Goal: Task Accomplishment & Management: Use online tool/utility

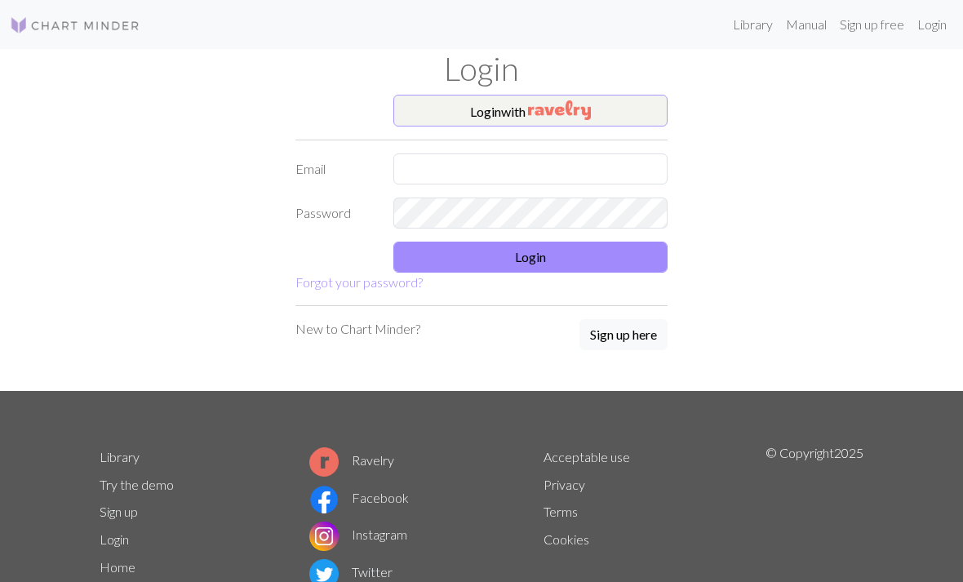
scroll to position [78, 0]
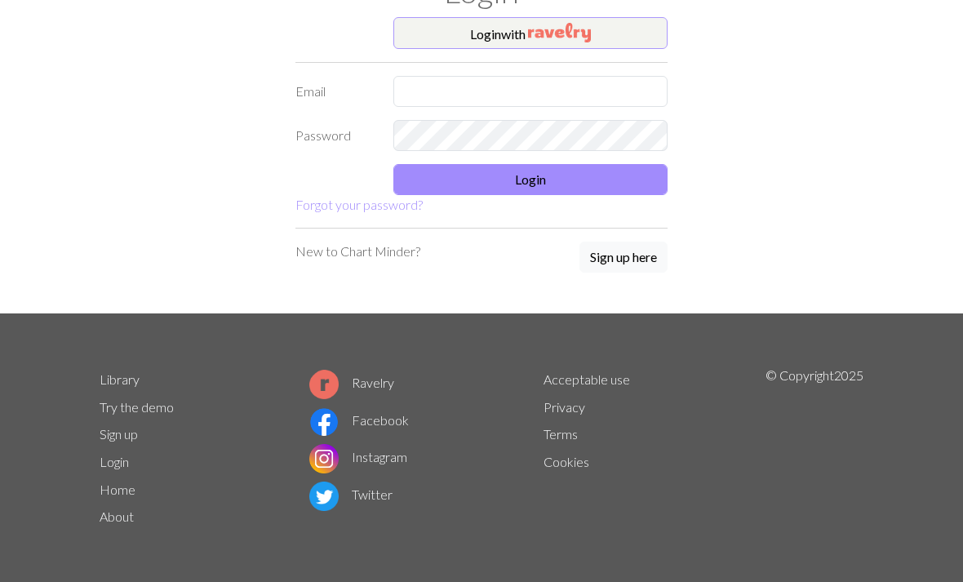
click at [580, 29] on img "button" at bounding box center [559, 33] width 63 height 20
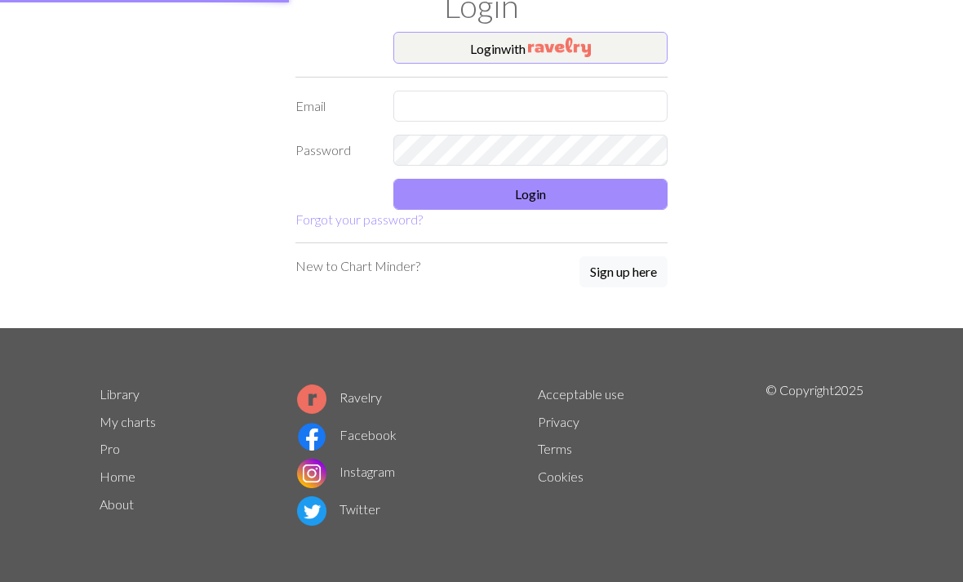
scroll to position [62, 0]
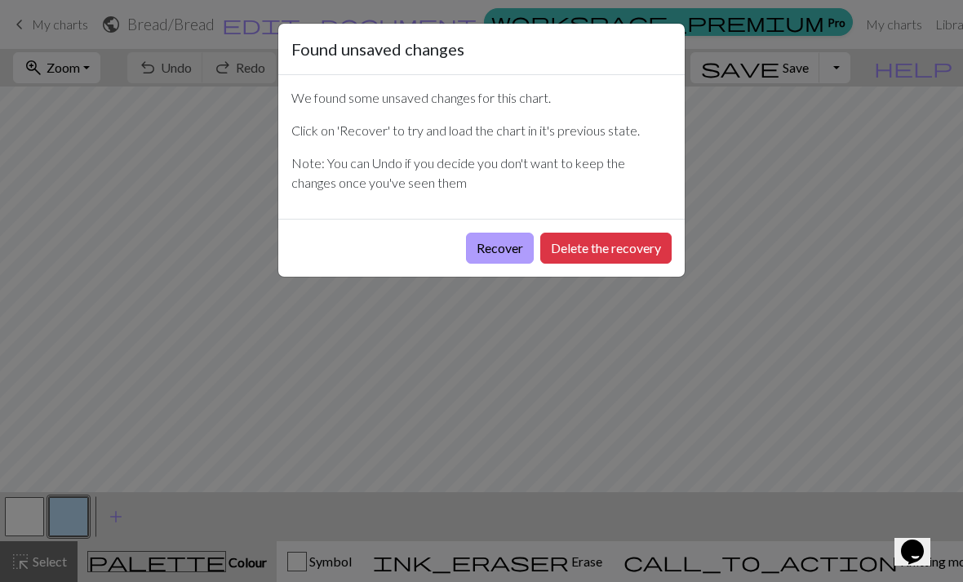
click at [498, 250] on button "Recover" at bounding box center [500, 248] width 68 height 31
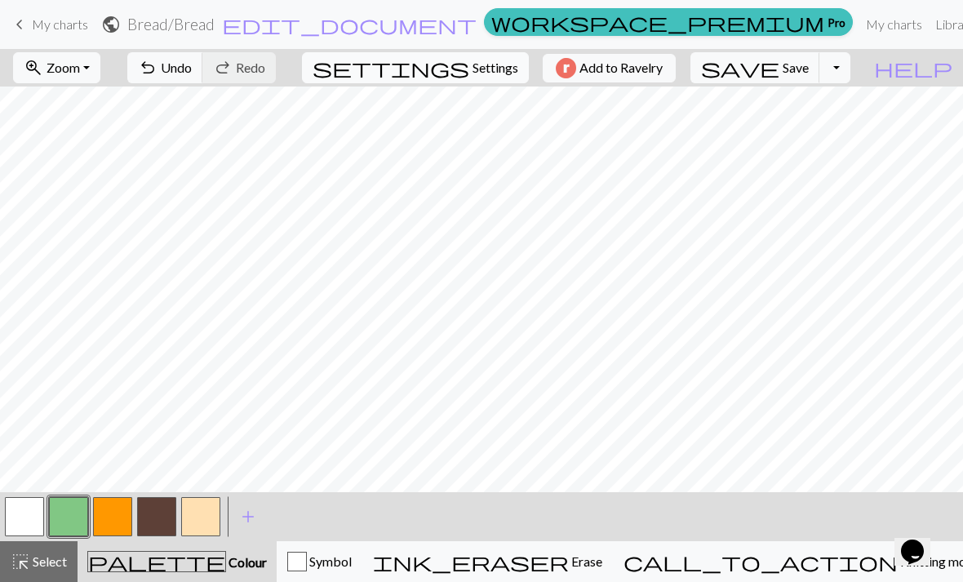
click at [457, 67] on span "settings" at bounding box center [391, 67] width 157 height 23
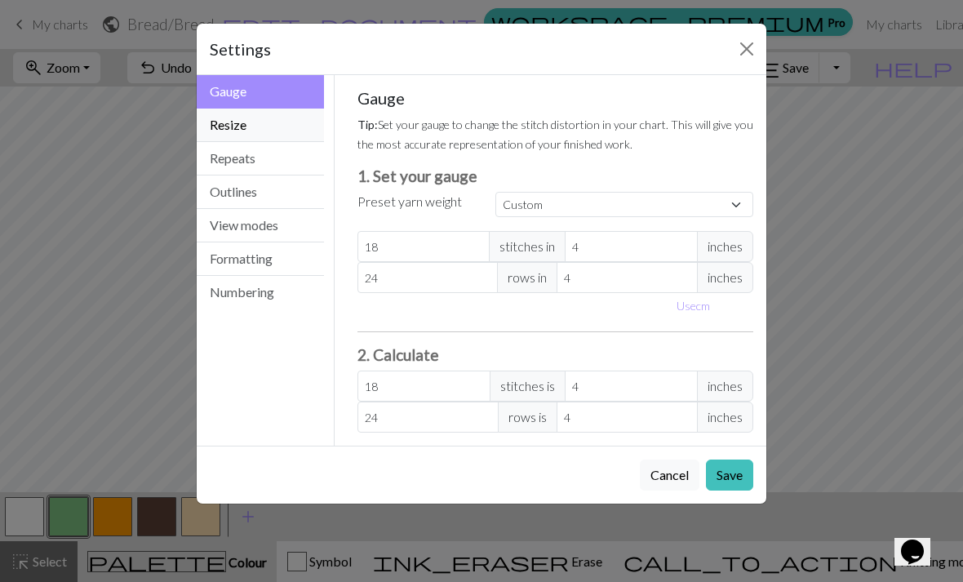
click at [251, 134] on button "Resize" at bounding box center [260, 125] width 127 height 33
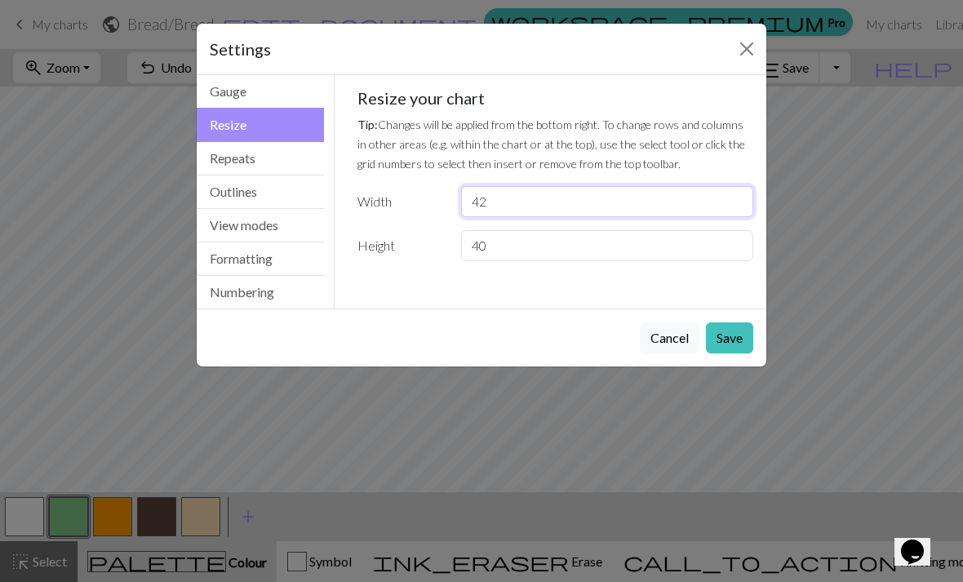
click at [489, 202] on input "42" at bounding box center [607, 201] width 292 height 31
type input "4"
type input "104"
click at [494, 244] on input "40" at bounding box center [607, 245] width 292 height 31
type input "4"
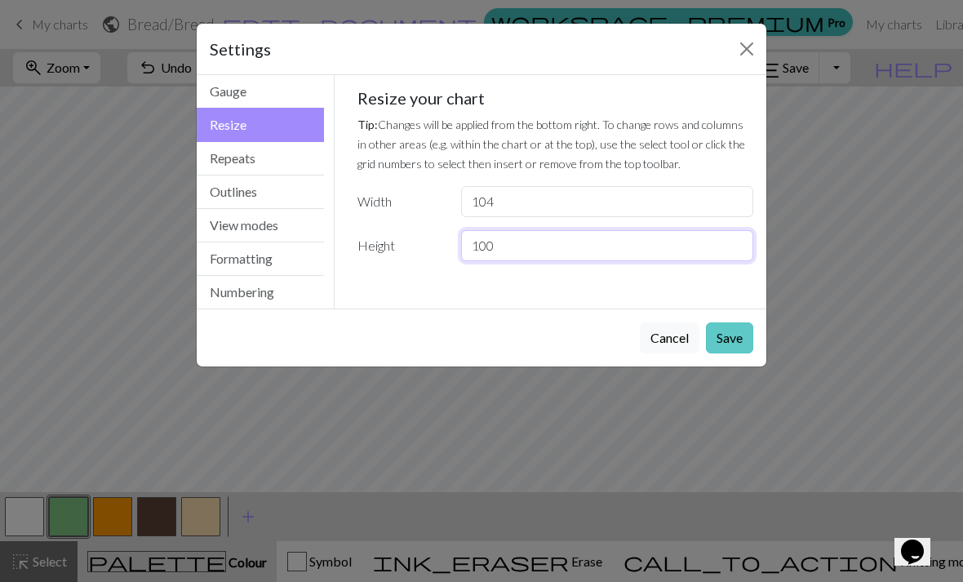
type input "100"
click at [735, 335] on button "Save" at bounding box center [729, 337] width 47 height 31
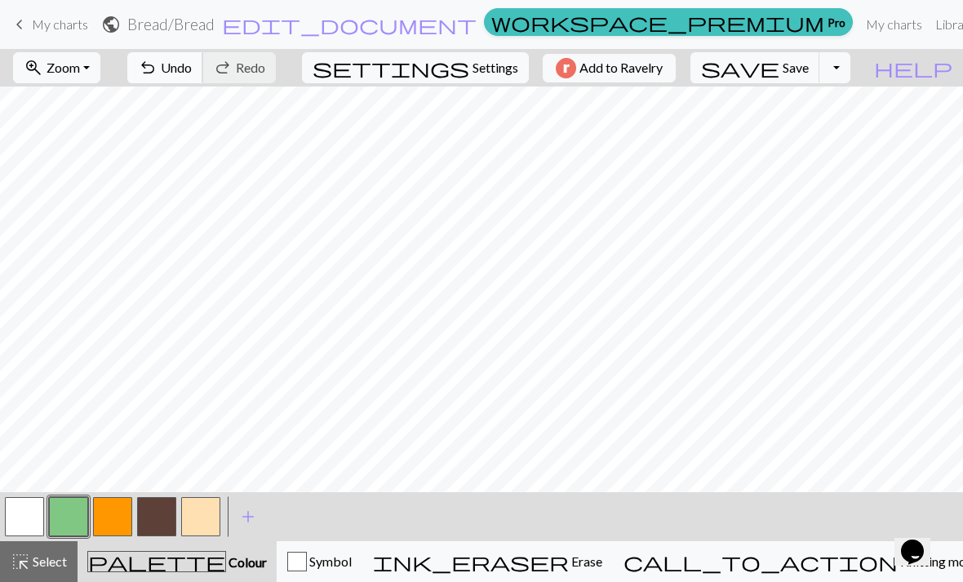
click at [158, 73] on span "undo" at bounding box center [148, 67] width 20 height 23
click at [158, 71] on span "undo" at bounding box center [148, 67] width 20 height 23
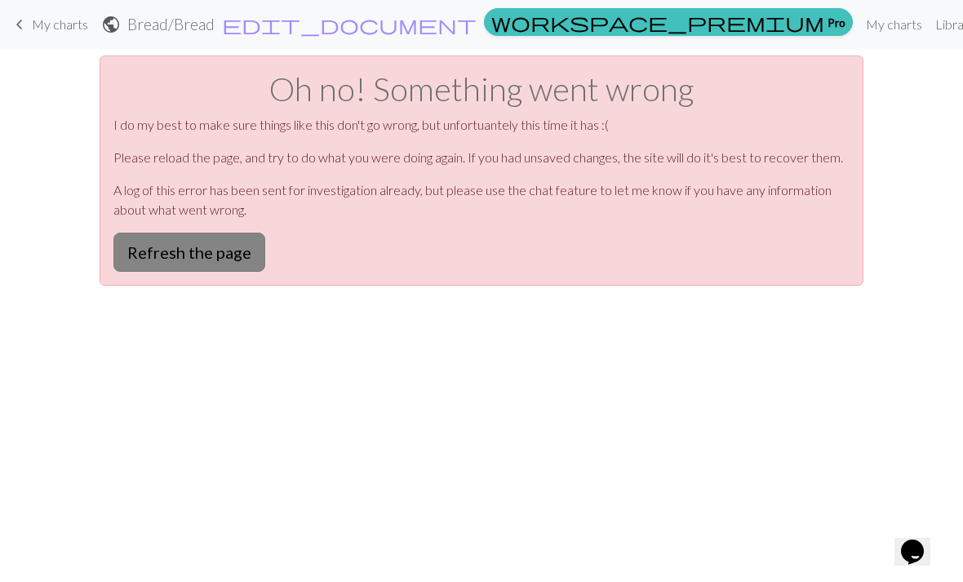
click at [182, 260] on button "Refresh the page" at bounding box center [189, 252] width 152 height 39
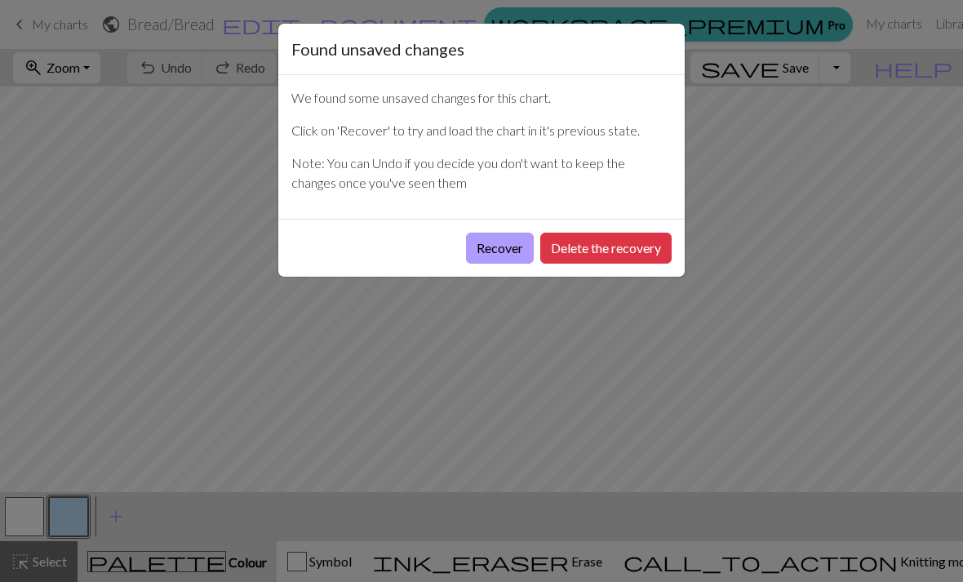
click at [503, 244] on button "Recover" at bounding box center [500, 248] width 68 height 31
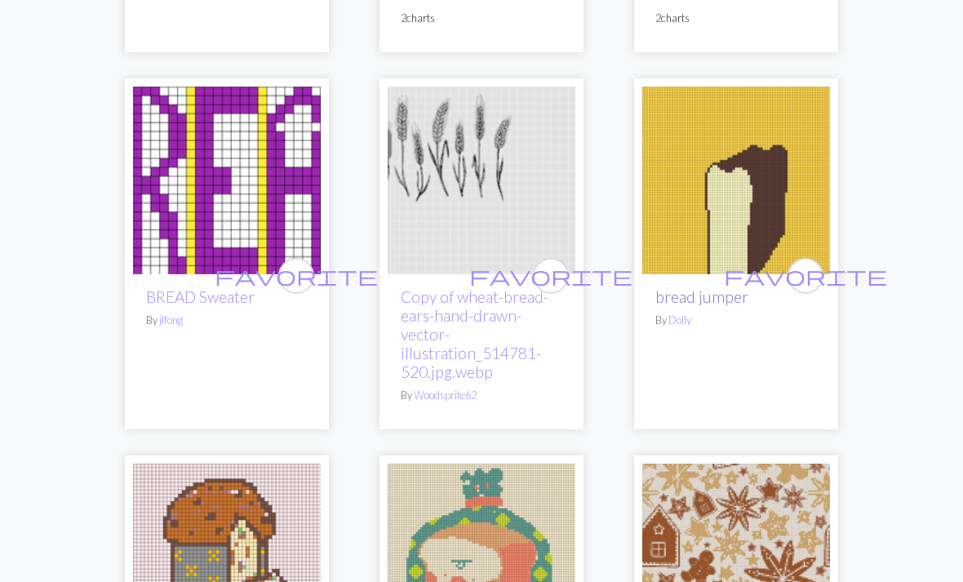
scroll to position [716, 0]
click at [700, 297] on link "bread jumper" at bounding box center [701, 296] width 93 height 19
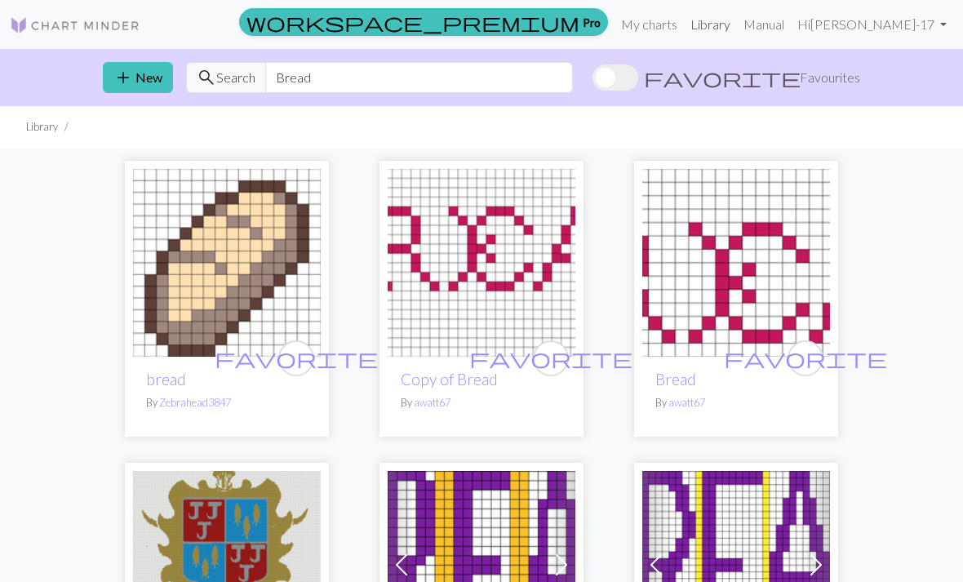
click at [737, 22] on link "Library" at bounding box center [710, 24] width 53 height 33
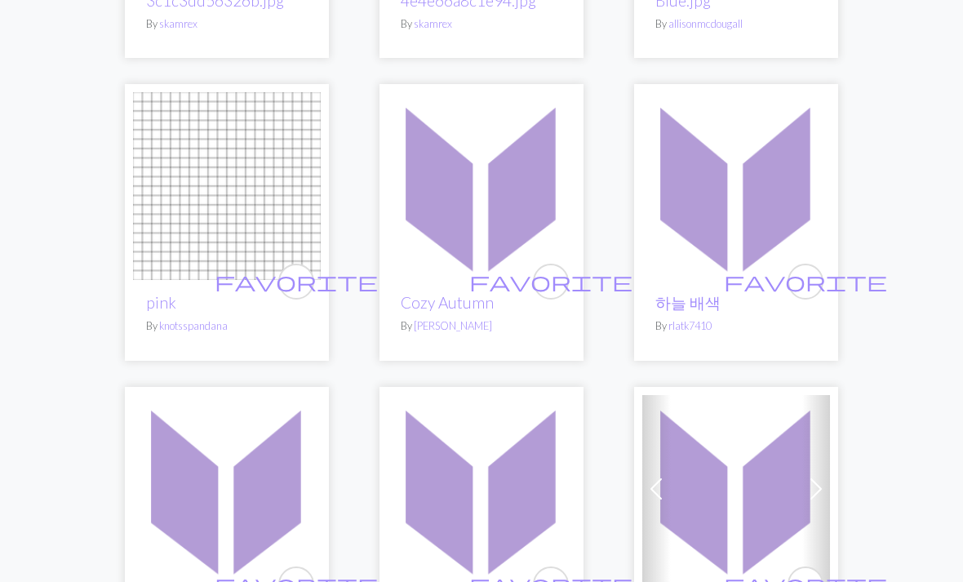
scroll to position [454, 0]
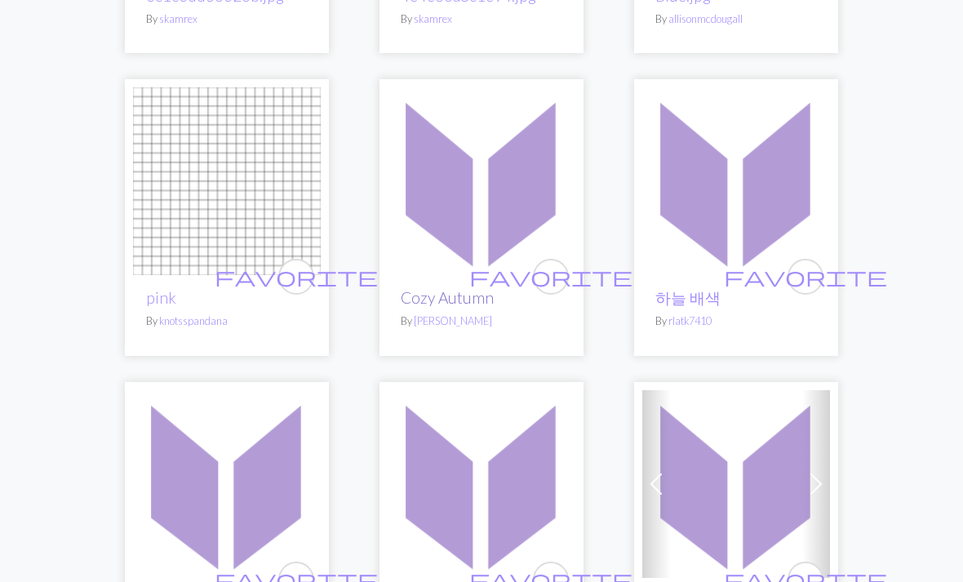
click at [422, 294] on link "Cozy Autumn" at bounding box center [447, 298] width 93 height 19
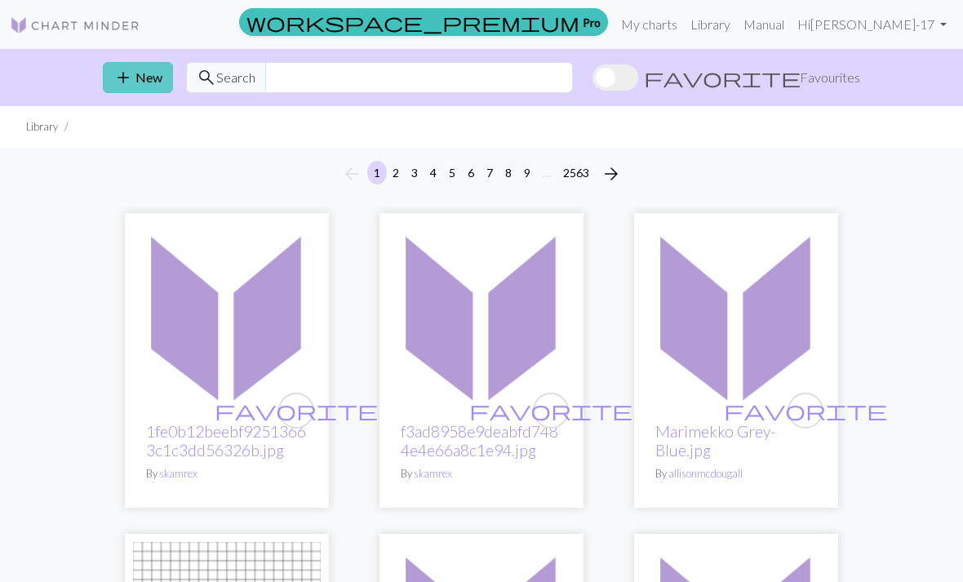
click at [150, 84] on button "add New" at bounding box center [138, 77] width 70 height 31
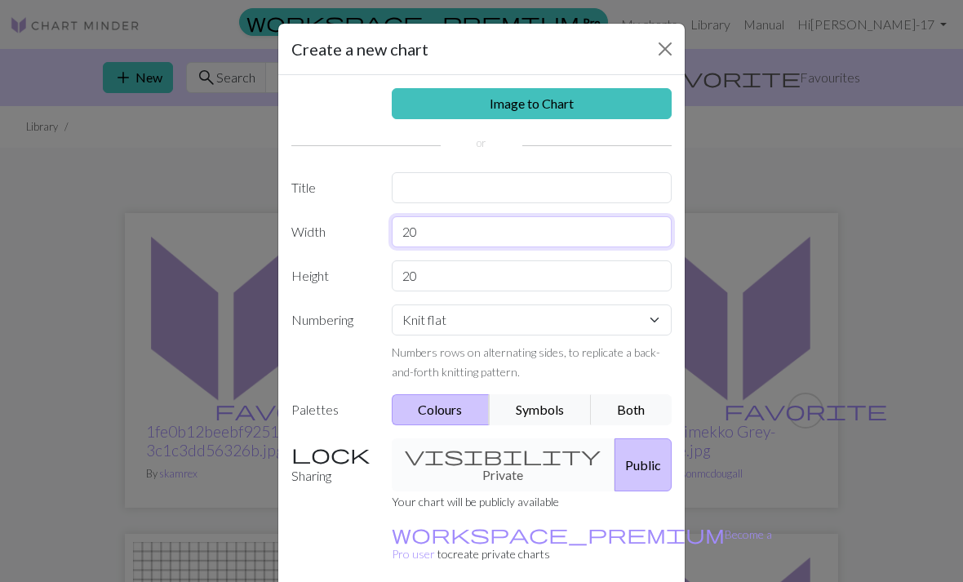
click at [421, 231] on input "20" at bounding box center [532, 231] width 281 height 31
type input "2"
type input "104"
click at [477, 270] on input "20" at bounding box center [532, 275] width 281 height 31
type input "2"
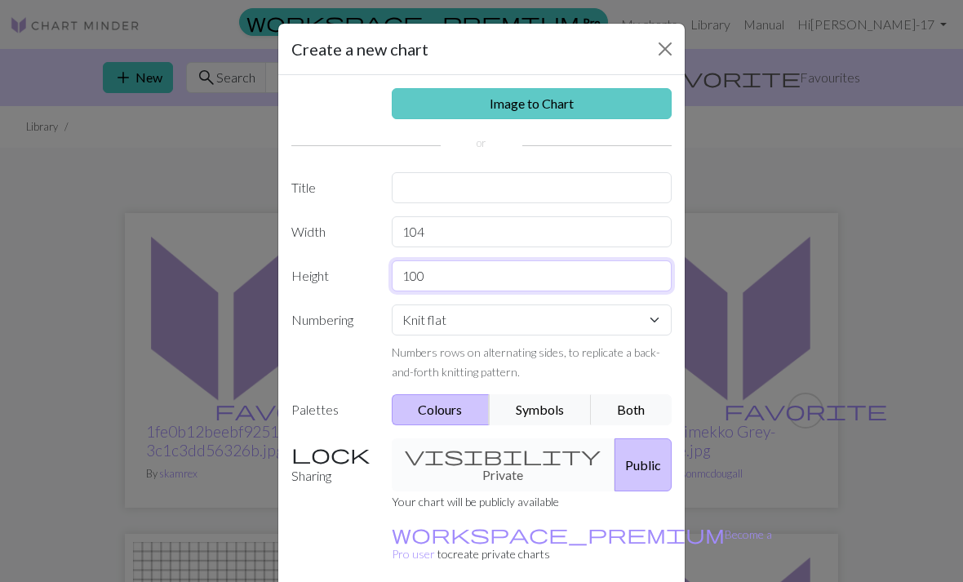
type input "100"
click at [575, 103] on link "Image to Chart" at bounding box center [532, 103] width 281 height 31
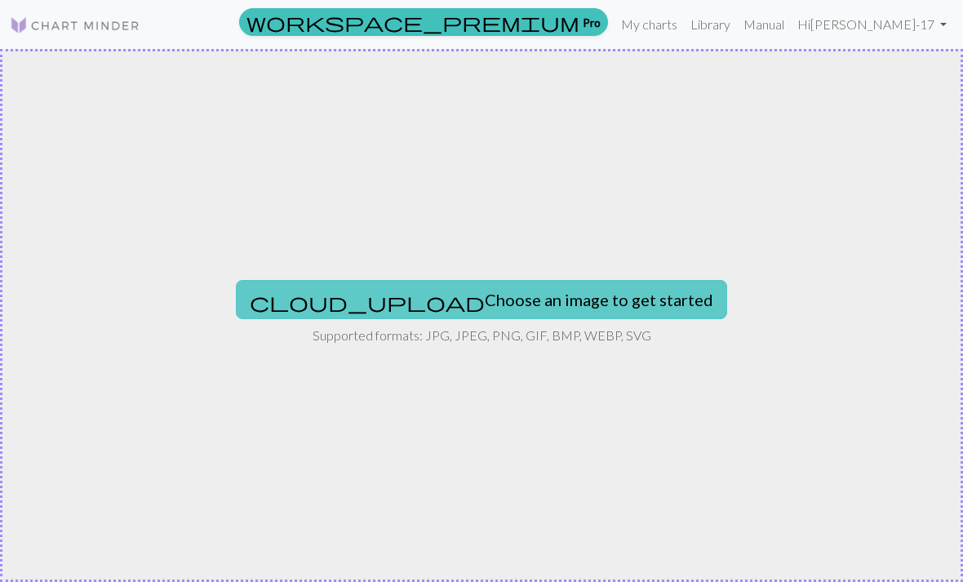
click at [475, 300] on button "cloud_upload Choose an image to get started" at bounding box center [481, 299] width 491 height 39
type input "C:\fakepath\IMG_0305.png"
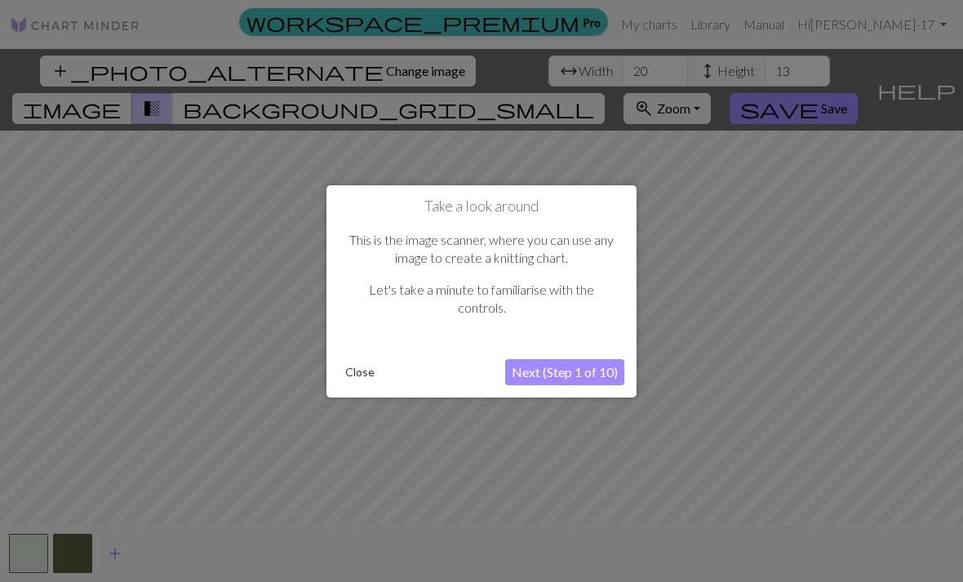
click at [553, 373] on button "Next (Step 1 of 10)" at bounding box center [564, 372] width 119 height 26
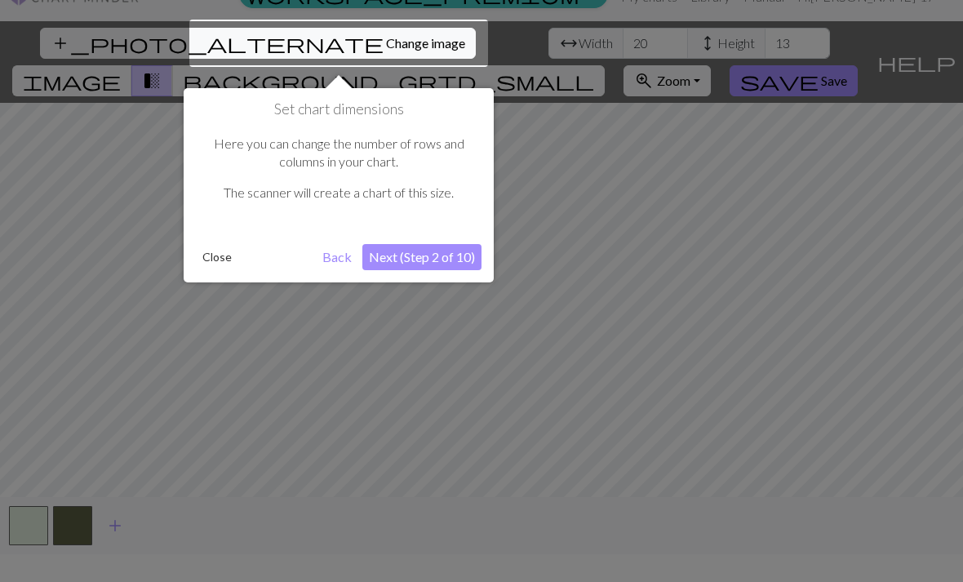
scroll to position [31, 0]
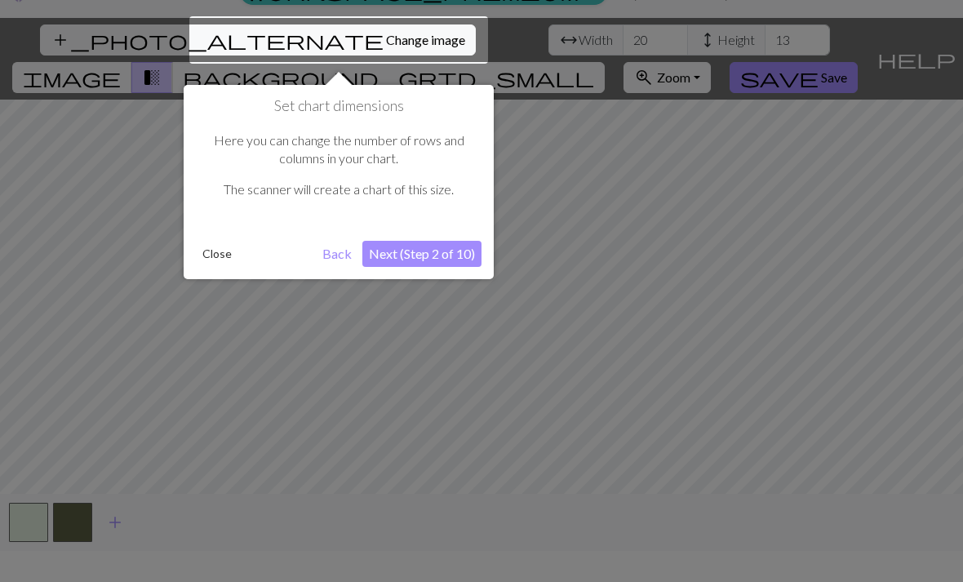
click at [454, 257] on button "Next (Step 2 of 10)" at bounding box center [421, 254] width 119 height 26
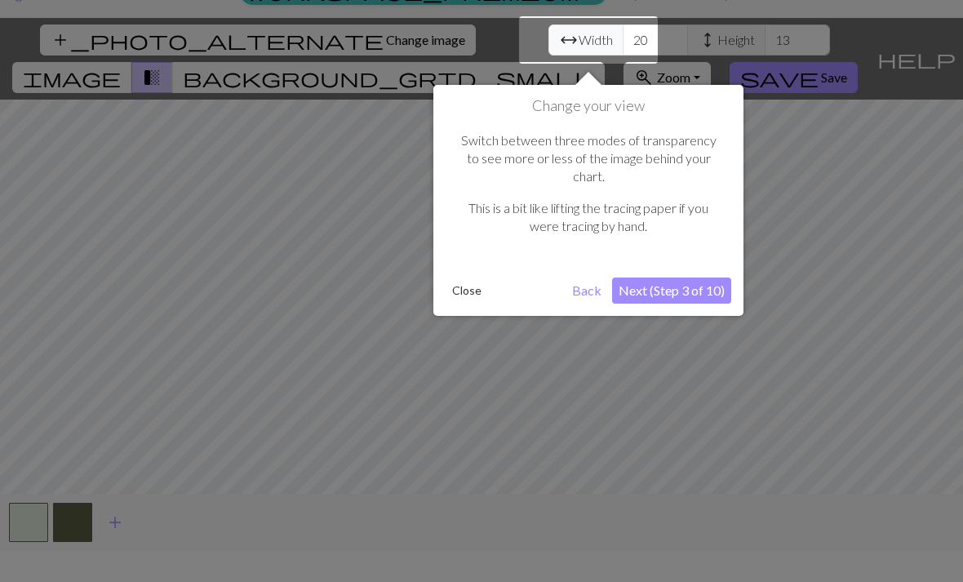
click at [669, 278] on button "Next (Step 3 of 10)" at bounding box center [671, 291] width 119 height 26
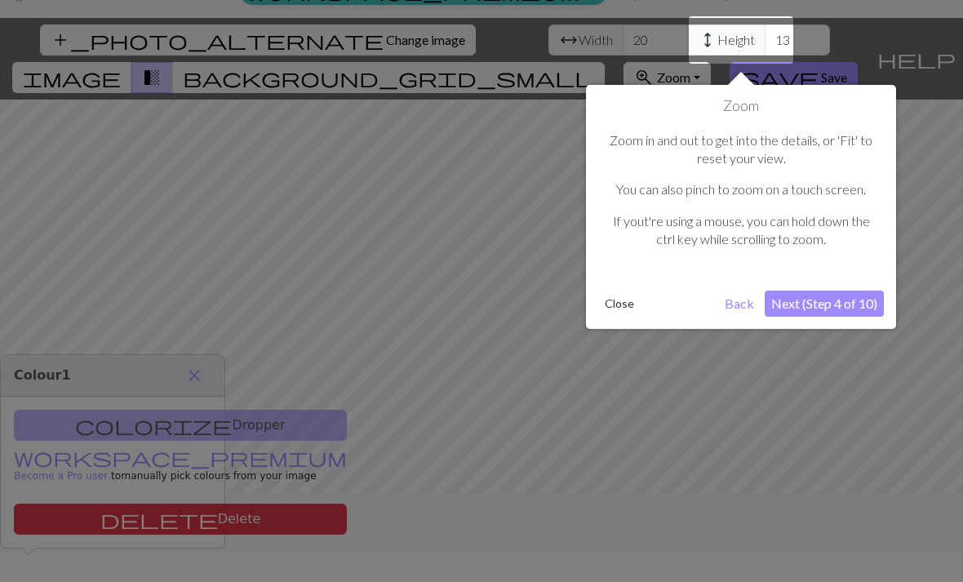
click at [847, 304] on button "Next (Step 4 of 10)" at bounding box center [824, 304] width 119 height 26
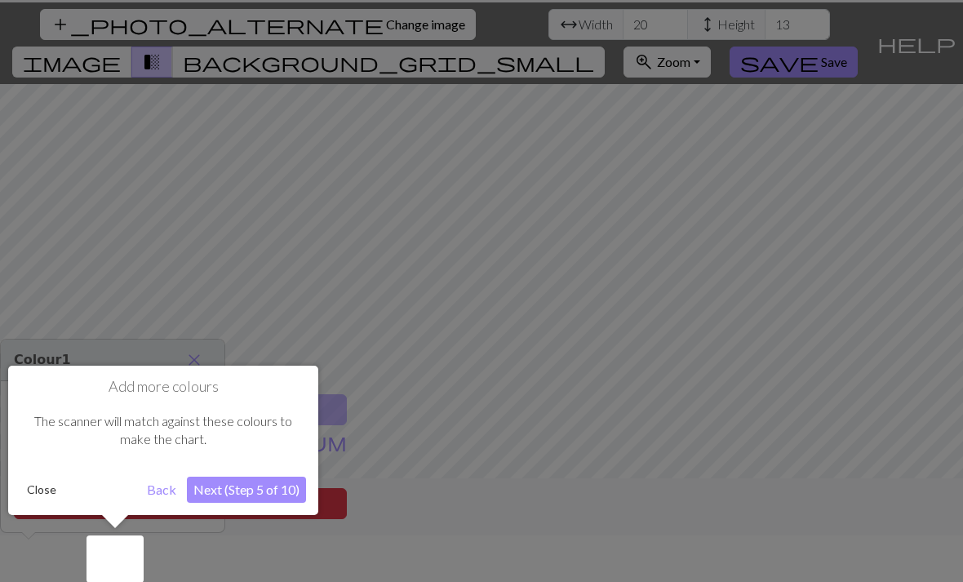
scroll to position [52, 0]
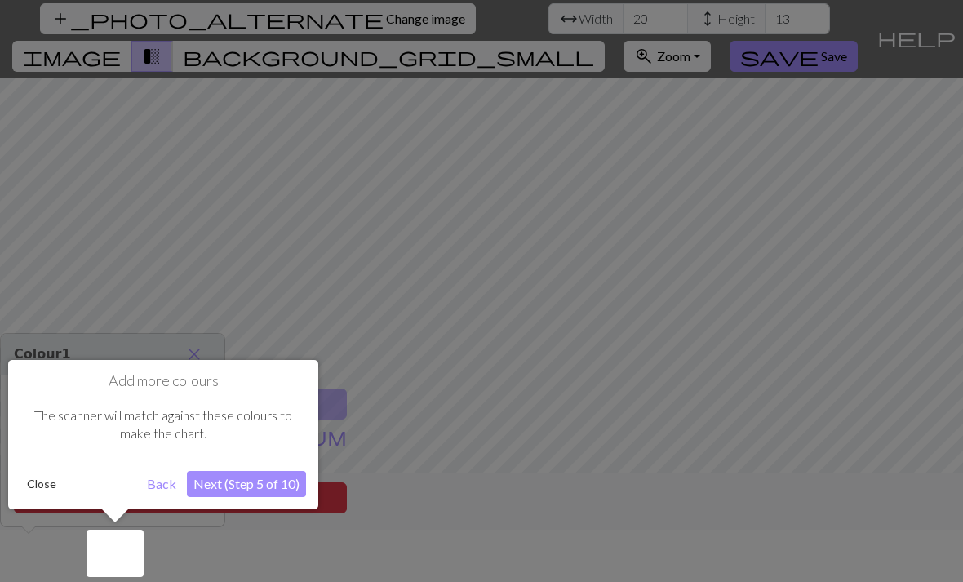
click at [233, 484] on button "Next (Step 5 of 10)" at bounding box center [246, 484] width 119 height 26
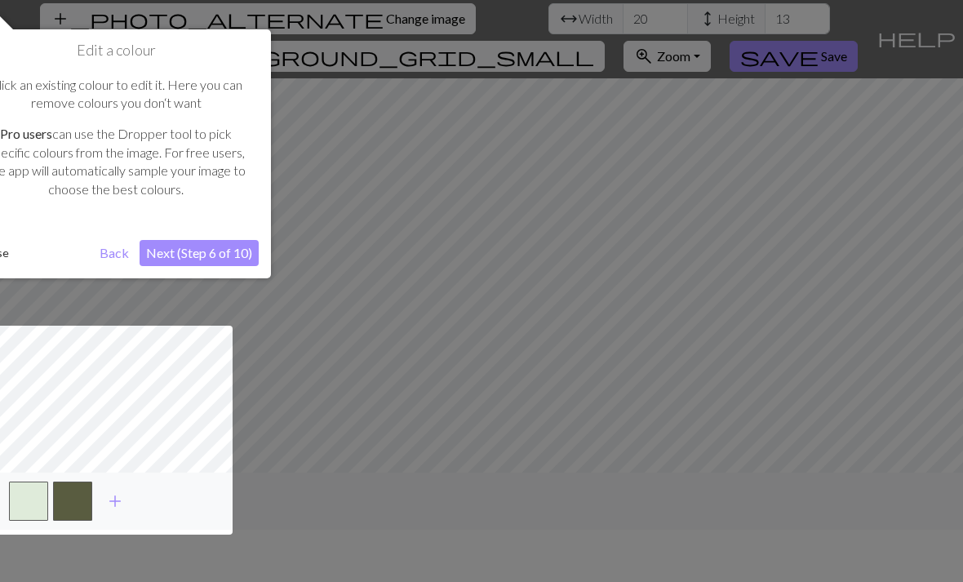
click at [215, 254] on button "Next (Step 6 of 10)" at bounding box center [199, 253] width 119 height 26
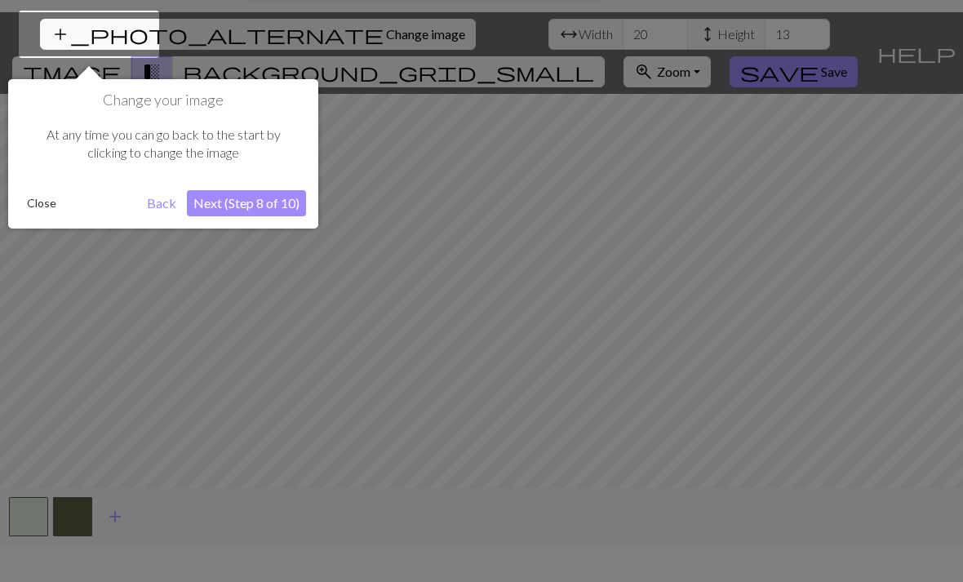
scroll to position [31, 0]
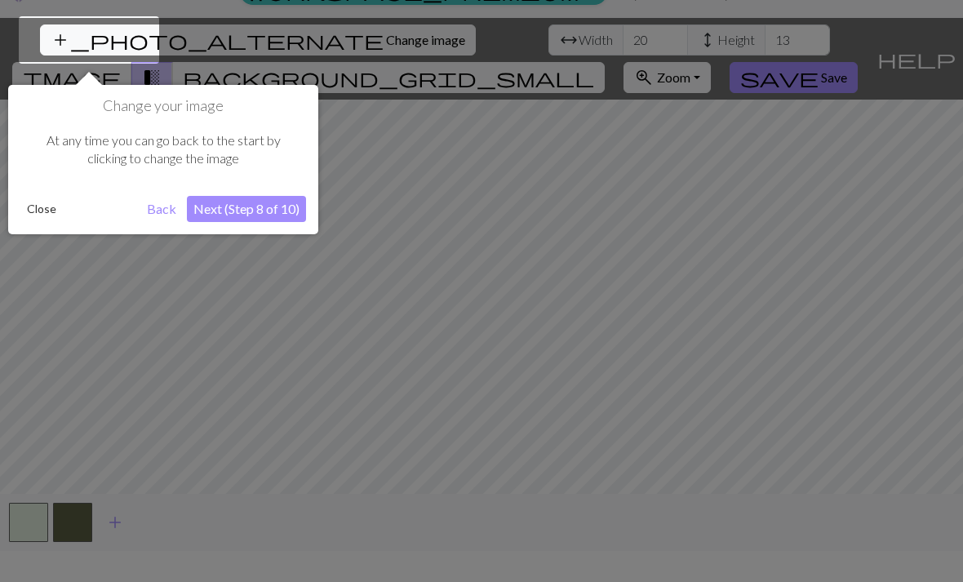
click at [246, 211] on button "Next (Step 8 of 10)" at bounding box center [246, 209] width 119 height 26
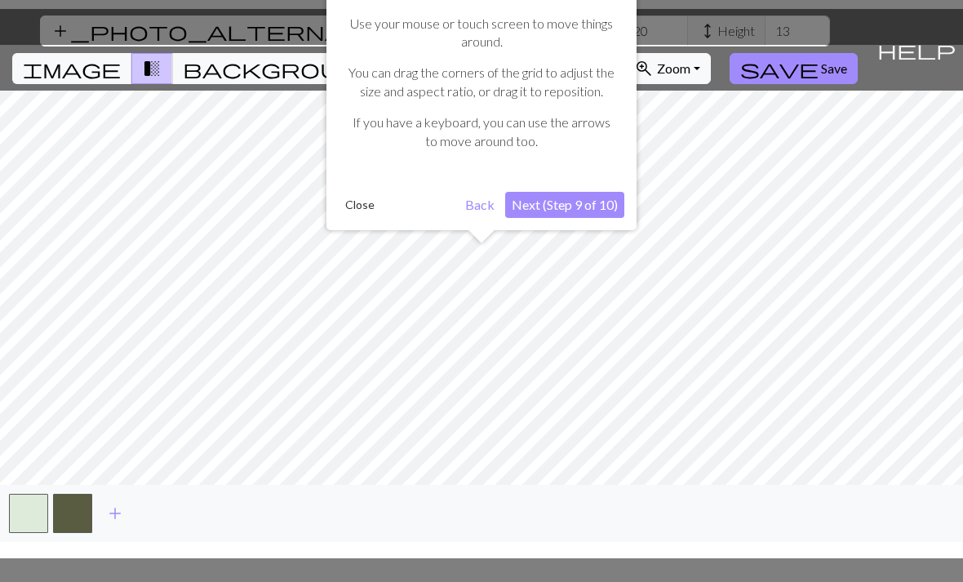
scroll to position [52, 0]
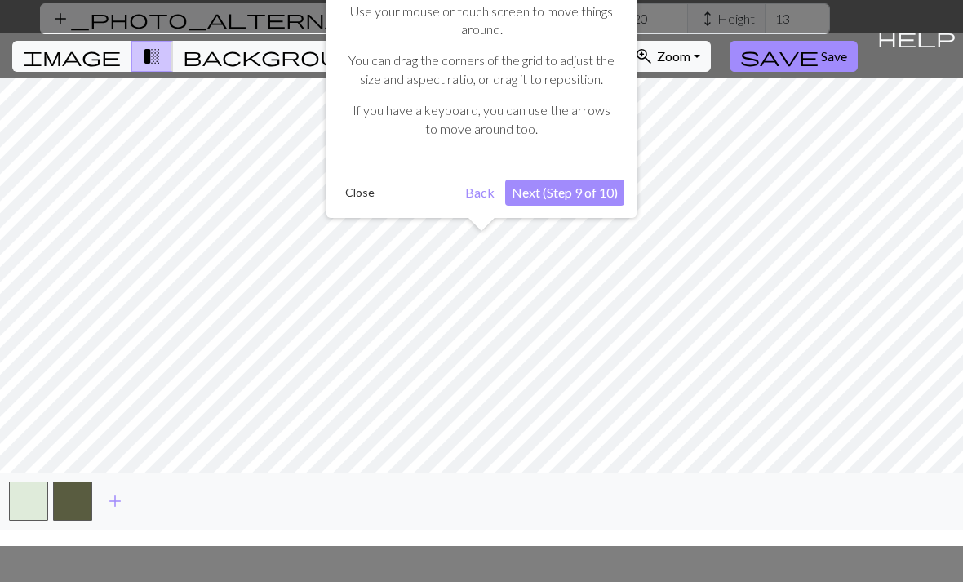
click at [563, 191] on button "Next (Step 9 of 10)" at bounding box center [564, 193] width 119 height 26
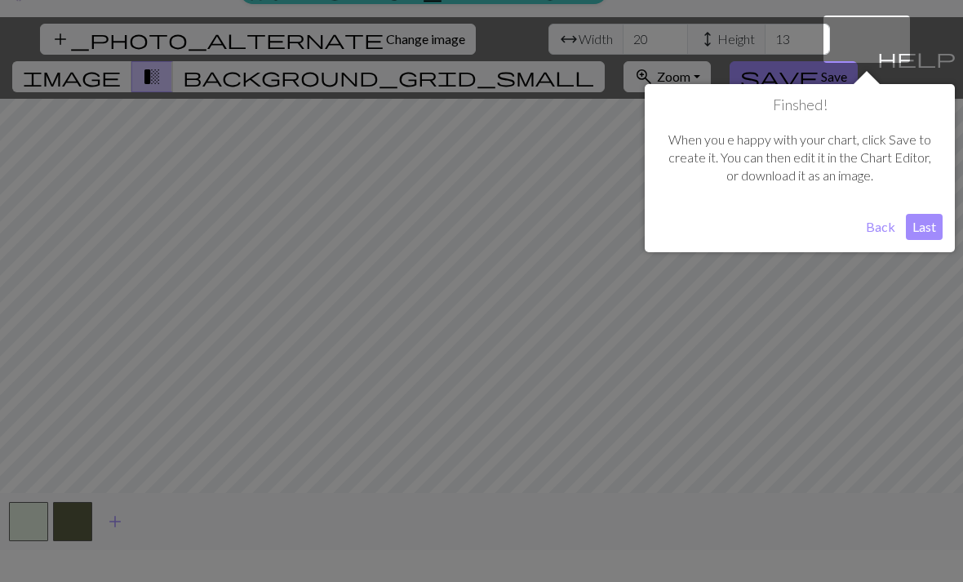
scroll to position [31, 0]
click at [922, 230] on button "Last" at bounding box center [924, 228] width 37 height 26
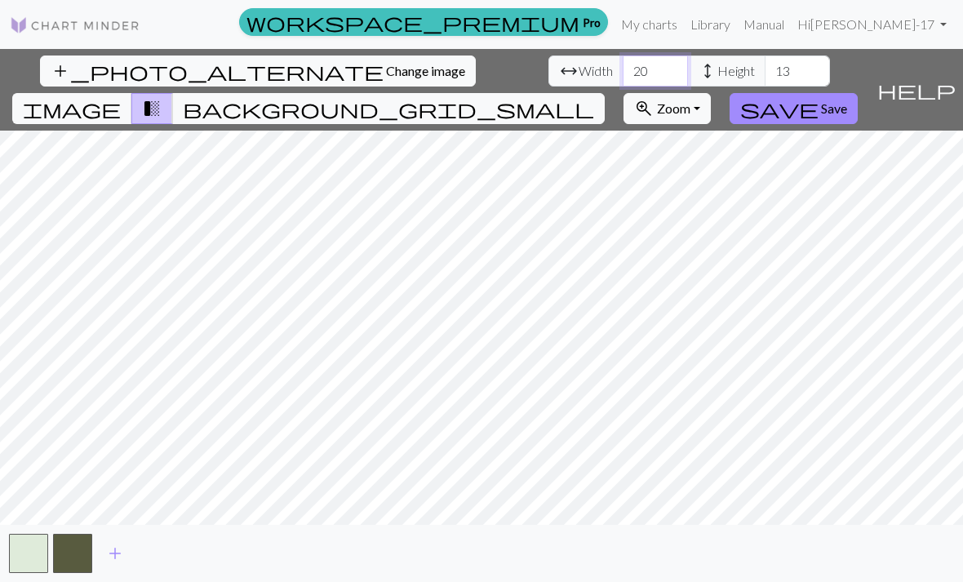
click at [623, 56] on input "20" at bounding box center [655, 71] width 65 height 31
type input "2"
type input "104"
click at [765, 56] on input "13" at bounding box center [797, 71] width 65 height 31
type input "1"
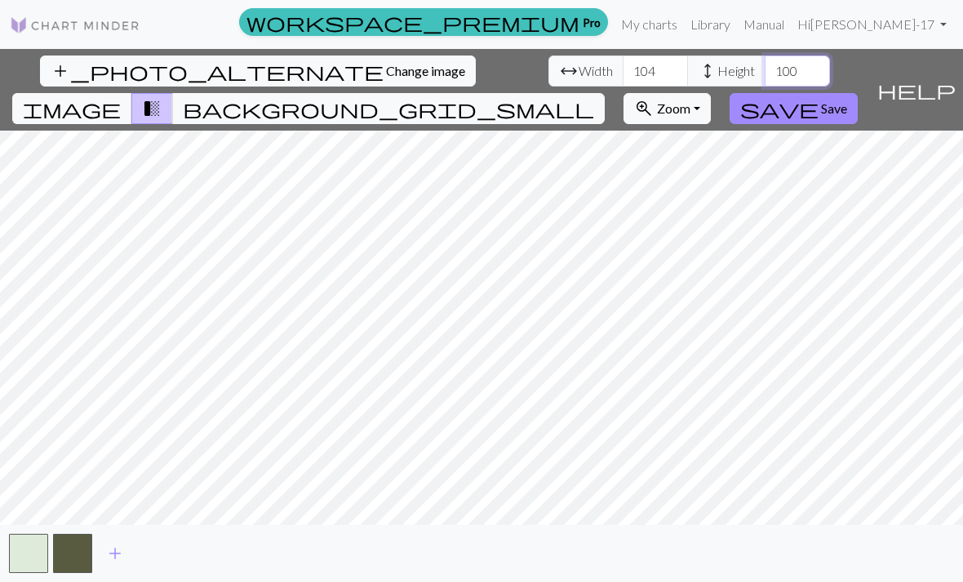
type input "100"
click at [594, 97] on span "background_grid_small" at bounding box center [388, 108] width 411 height 23
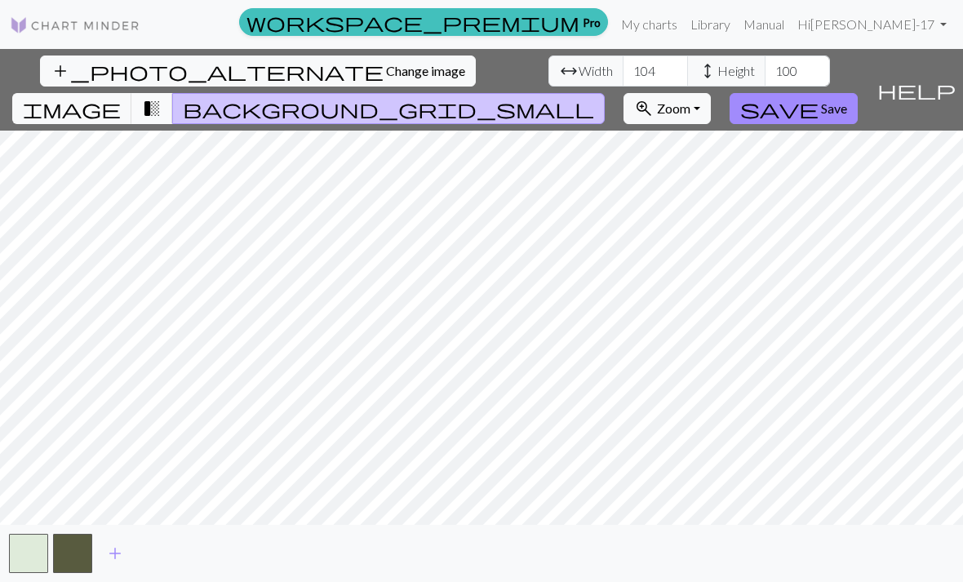
click at [162, 97] on span "transition_fade" at bounding box center [152, 108] width 20 height 23
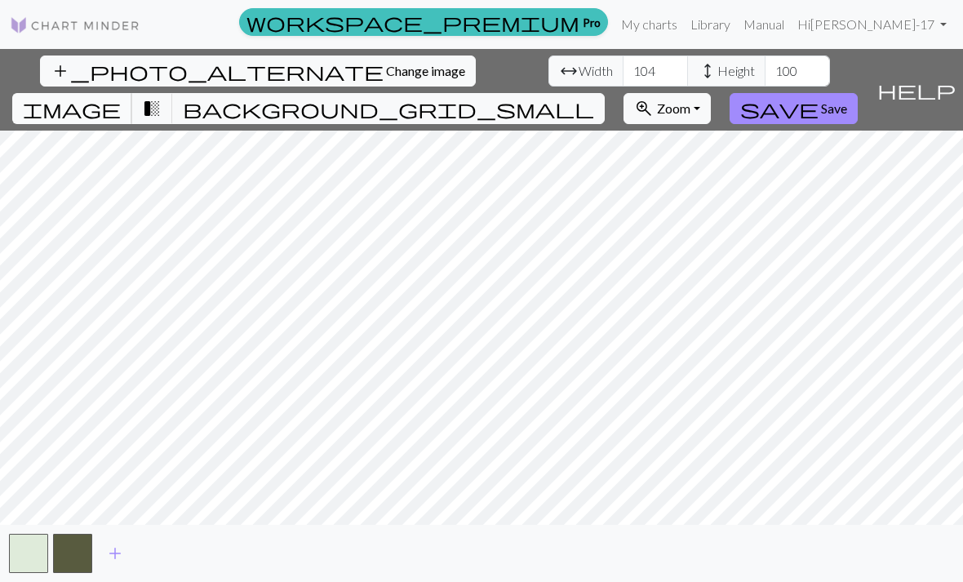
click at [121, 97] on span "image" at bounding box center [72, 108] width 98 height 23
click at [691, 100] on span "Zoom" at bounding box center [673, 108] width 33 height 16
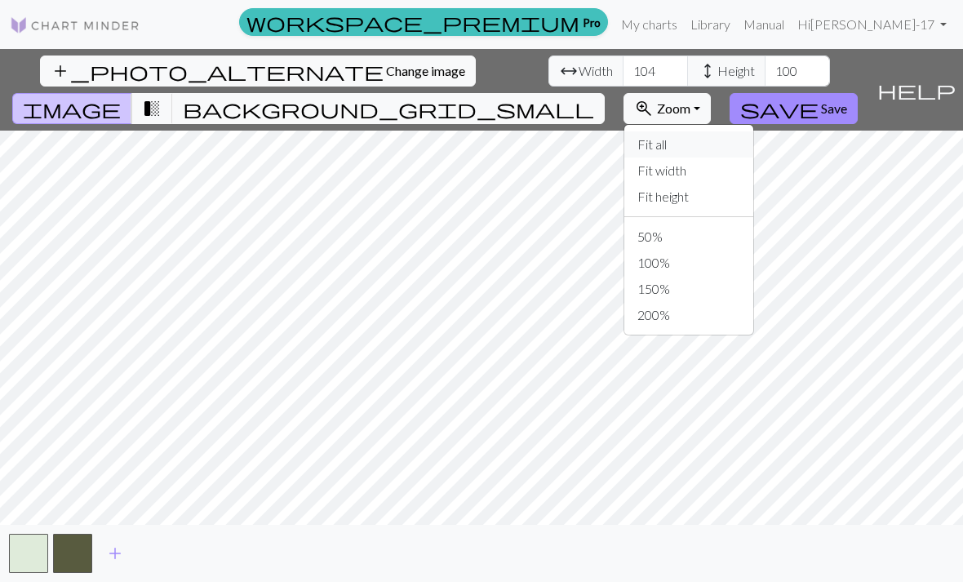
click at [737, 131] on button "Fit all" at bounding box center [688, 144] width 129 height 26
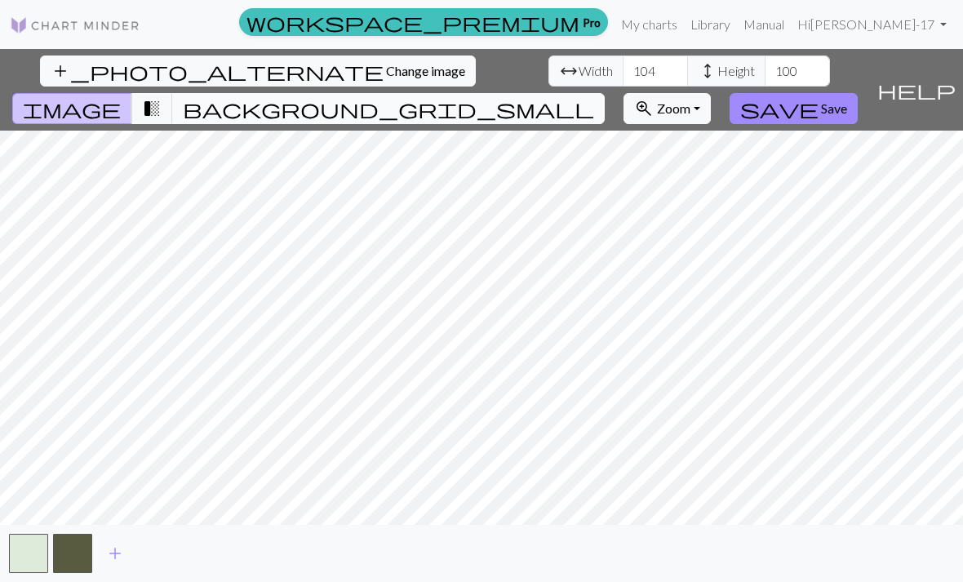
click at [594, 97] on span "background_grid_small" at bounding box center [388, 108] width 411 height 23
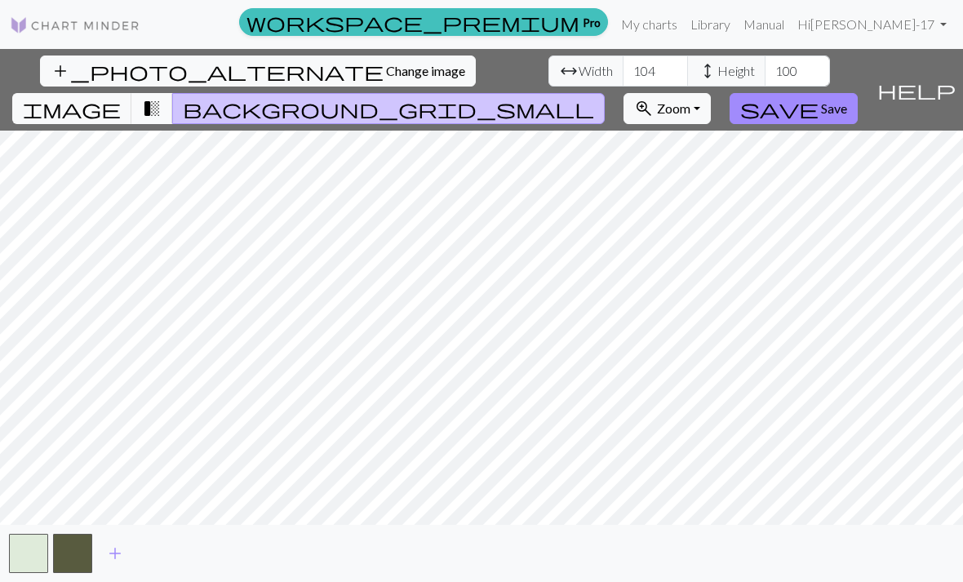
click at [162, 97] on span "transition_fade" at bounding box center [152, 108] width 20 height 23
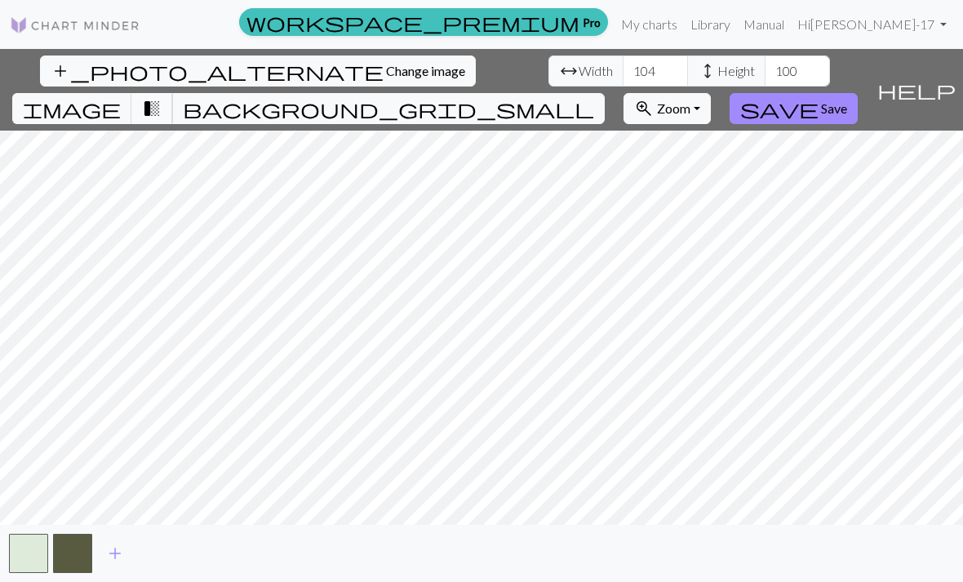
click at [162, 97] on span "transition_fade" at bounding box center [152, 108] width 20 height 23
click at [121, 97] on span "image" at bounding box center [72, 108] width 98 height 23
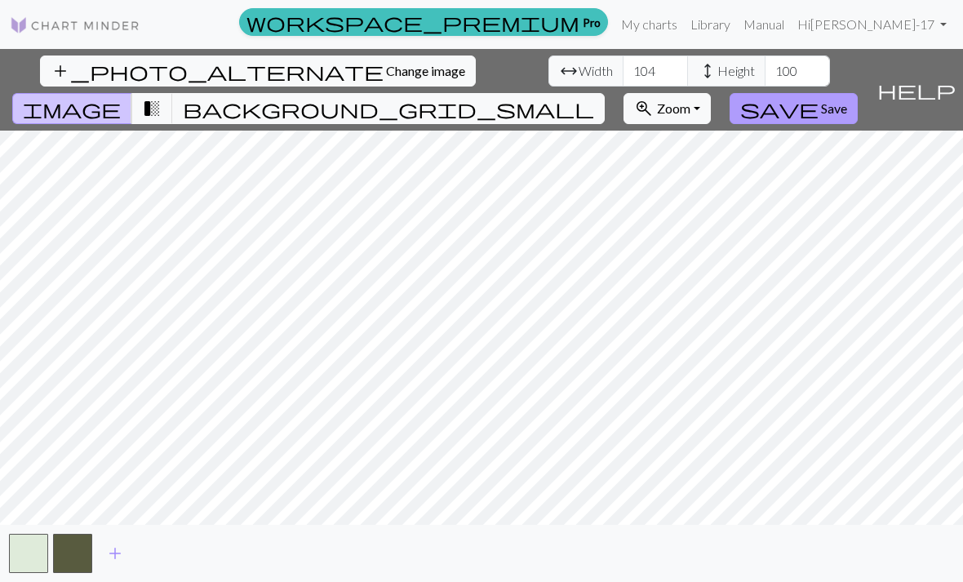
click at [819, 97] on span "save" at bounding box center [779, 108] width 78 height 23
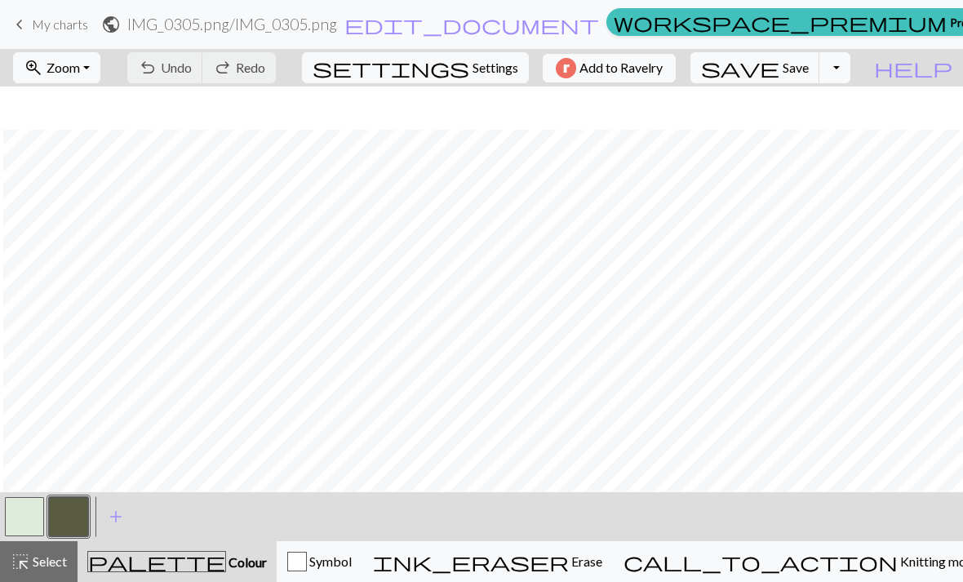
scroll to position [75, 3]
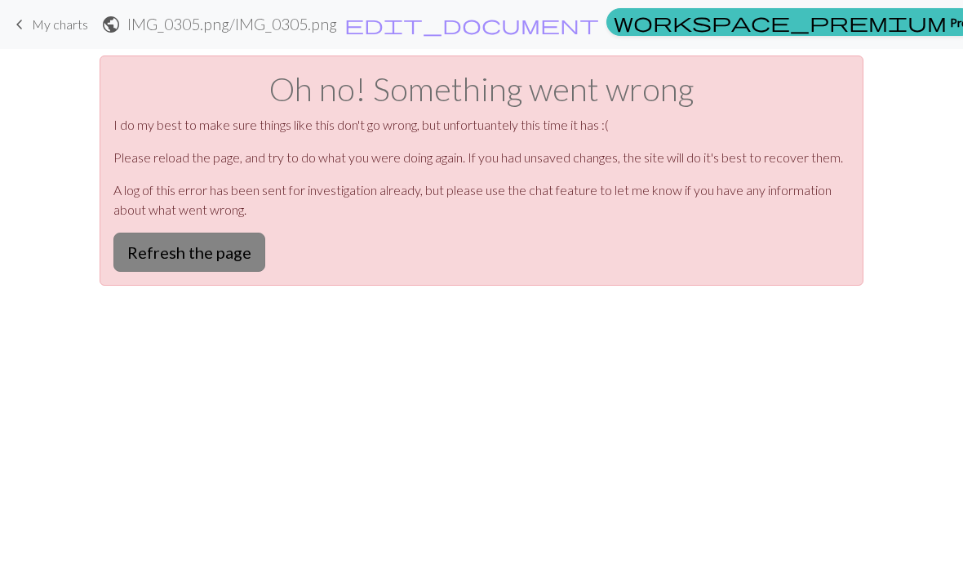
click at [194, 249] on button "Refresh the page" at bounding box center [189, 252] width 152 height 39
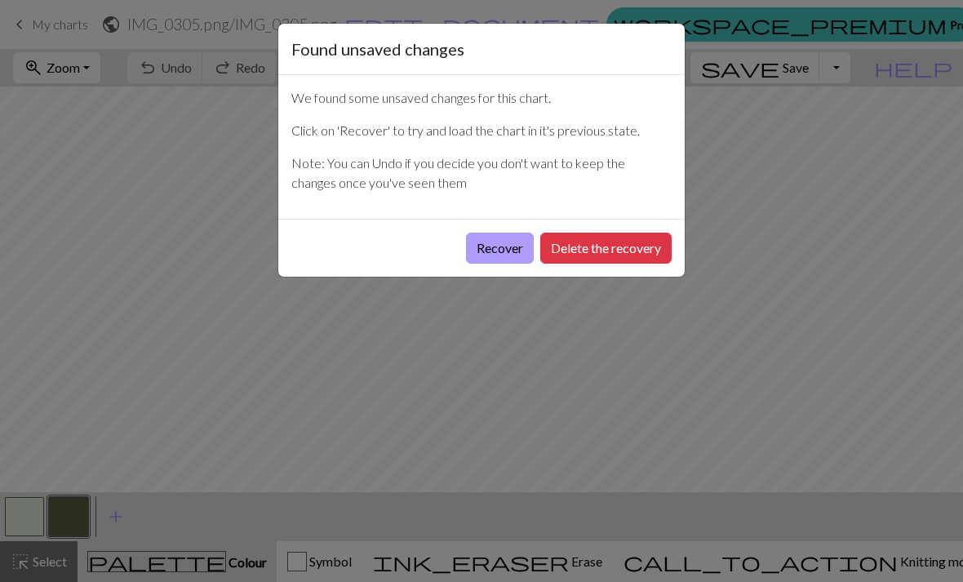
click at [495, 251] on button "Recover" at bounding box center [500, 248] width 68 height 31
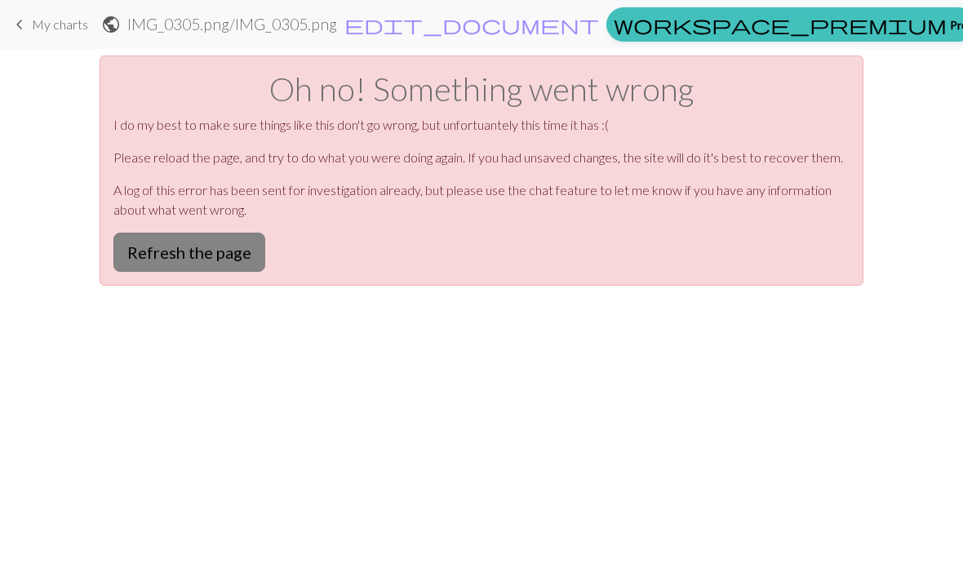
click at [163, 262] on button "Refresh the page" at bounding box center [189, 252] width 152 height 39
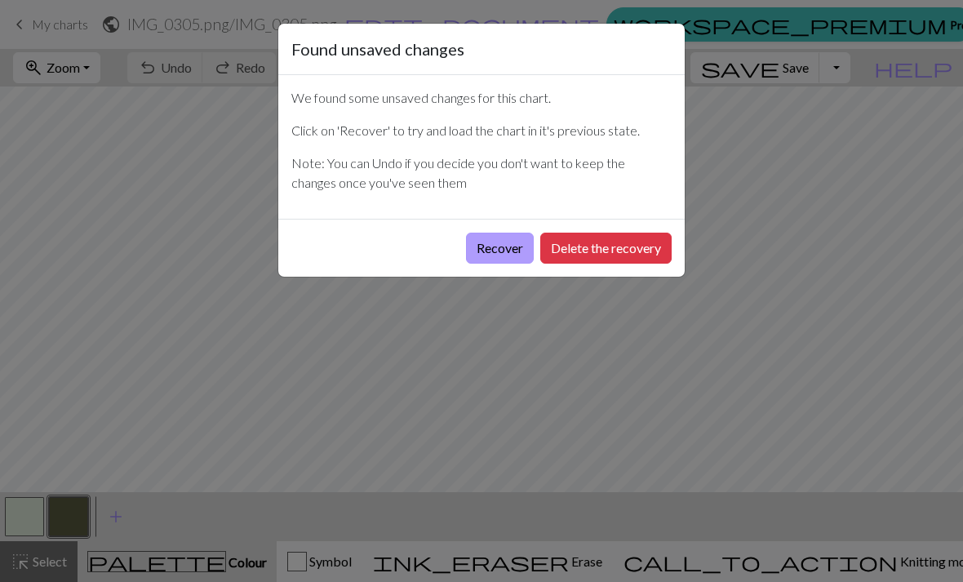
click at [504, 233] on button "Recover" at bounding box center [500, 248] width 68 height 31
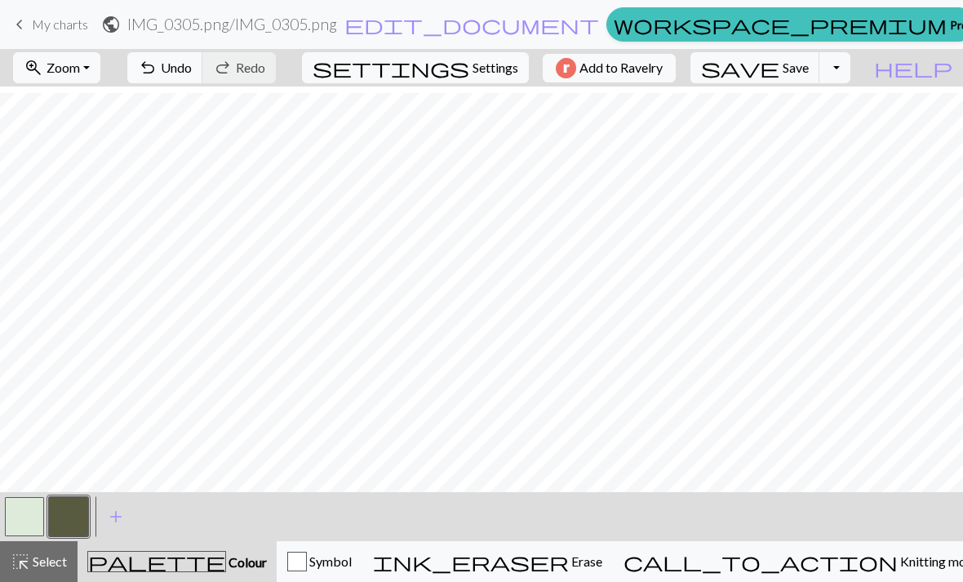
scroll to position [134, 0]
